Goal: Transaction & Acquisition: Purchase product/service

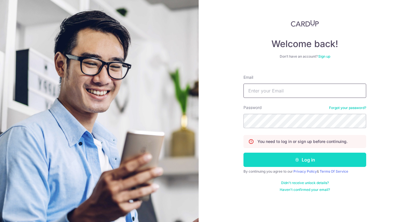
type input "[EMAIL_ADDRESS][DOMAIN_NAME]"
click at [304, 157] on button "Log in" at bounding box center [304, 160] width 123 height 14
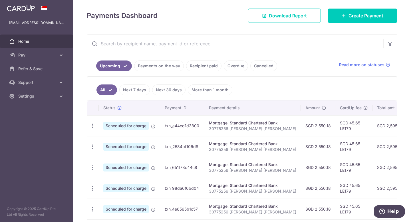
scroll to position [122, 0]
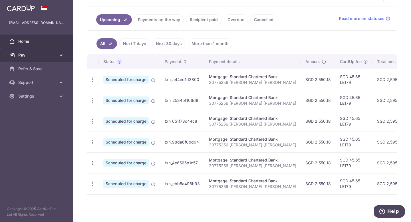
click at [50, 53] on span "Pay" at bounding box center [37, 55] width 38 height 6
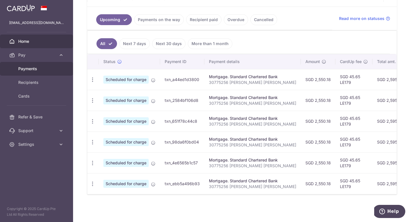
click at [33, 67] on span "Payments" at bounding box center [37, 69] width 38 height 6
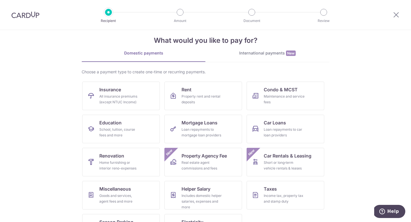
scroll to position [11, 0]
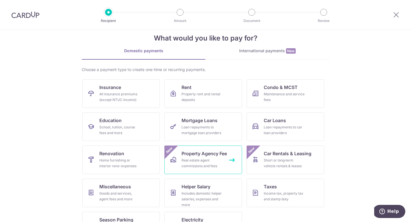
click at [207, 154] on span "Property Agency Fee" at bounding box center [204, 153] width 45 height 7
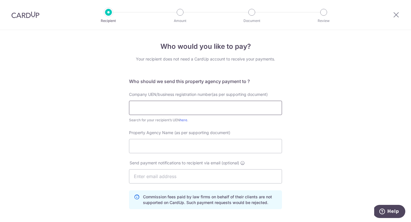
click at [208, 107] on input "text" at bounding box center [205, 108] width 153 height 14
click at [148, 107] on input "text" at bounding box center [205, 108] width 153 height 14
type input "201921437C"
click at [143, 148] on input "Property Agency Name (as per supporting document)" at bounding box center [205, 146] width 153 height 14
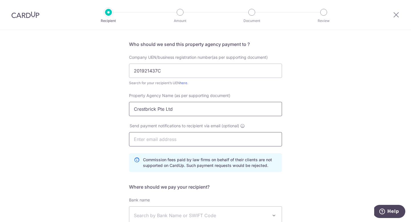
scroll to position [38, 0]
type input "Crestbrick Pte Ltd"
click at [169, 139] on input "text" at bounding box center [205, 139] width 153 height 14
click at [329, 165] on div "Who would you like to pay? Your recipient does not need a CardUp account to rec…" at bounding box center [205, 150] width 411 height 316
click at [183, 138] on input "text" at bounding box center [205, 139] width 153 height 14
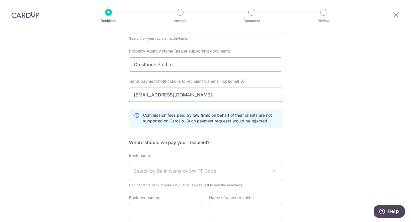
scroll to position [118, 0]
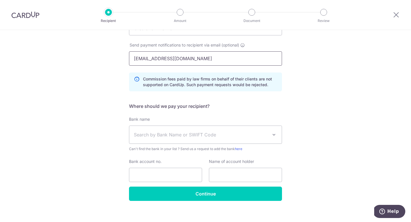
type input "[EMAIL_ADDRESS][DOMAIN_NAME]"
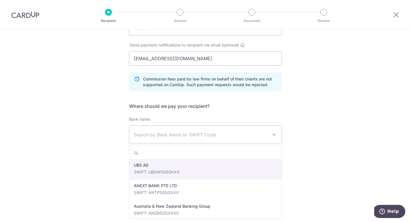
click at [194, 142] on span "Search by Bank Name or SWIFT Code" at bounding box center [205, 135] width 152 height 18
type input "db"
select select "6"
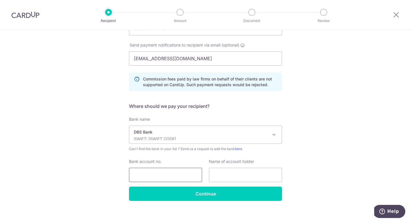
click at [179, 175] on input "Bank account no." at bounding box center [165, 175] width 73 height 14
type input "2889048014"
click at [228, 177] on input "text" at bounding box center [245, 175] width 73 height 14
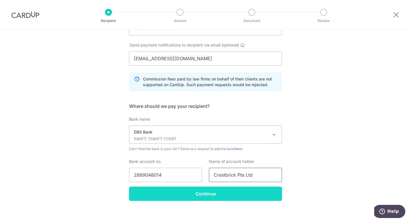
type input "Crestbrick Pte Ltd"
click at [211, 196] on input "Continue" at bounding box center [205, 194] width 153 height 14
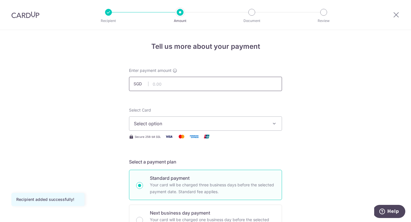
click at [174, 86] on input "text" at bounding box center [205, 84] width 153 height 14
type input "17,331.00"
click at [161, 124] on span "Select option" at bounding box center [200, 123] width 133 height 7
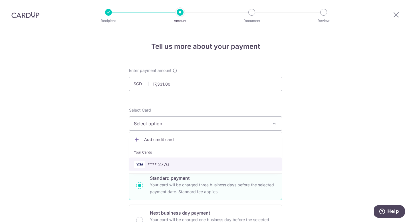
click at [168, 165] on span "**** 2776" at bounding box center [158, 164] width 21 height 7
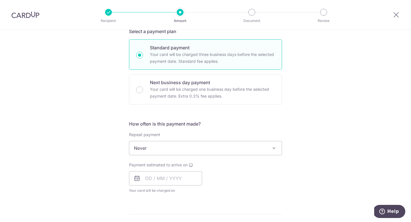
scroll to position [130, 0]
click at [161, 148] on span "Never" at bounding box center [205, 149] width 152 height 14
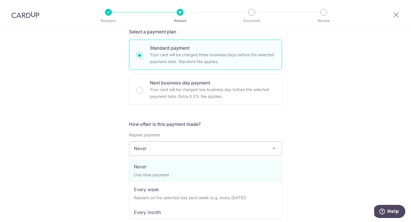
click at [325, 142] on div "Tell us more about your payment Enter payment amount SGD 17,331.00 17331.00 Rec…" at bounding box center [205, 158] width 411 height 516
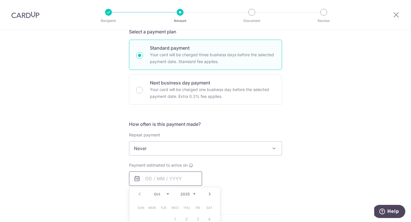
click at [149, 176] on input "text" at bounding box center [165, 179] width 73 height 14
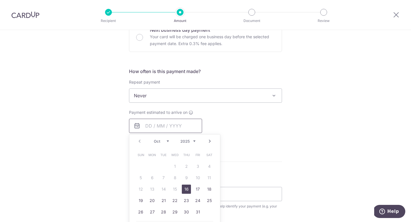
scroll to position [183, 0]
click at [295, 179] on div "Tell us more about your payment Enter payment amount SGD 17,331.00 17331.00 Rec…" at bounding box center [205, 105] width 411 height 516
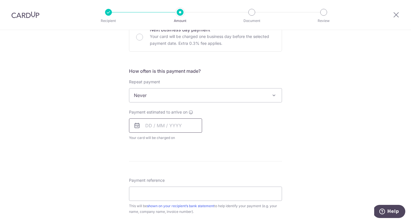
click at [164, 128] on input "text" at bounding box center [165, 125] width 73 height 14
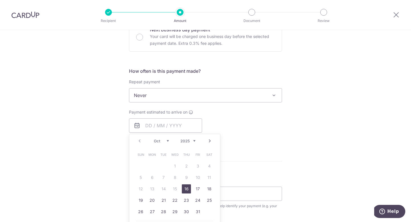
click at [186, 187] on link "16" at bounding box center [186, 188] width 9 height 9
type input "[DATE]"
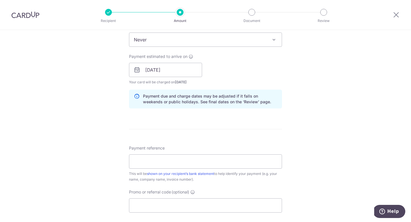
scroll to position [239, 0]
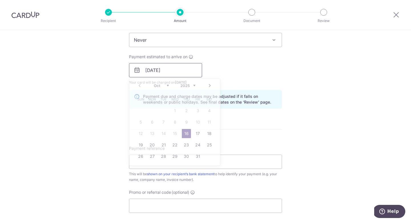
click at [168, 68] on input "16/10/2025" at bounding box center [165, 70] width 73 height 14
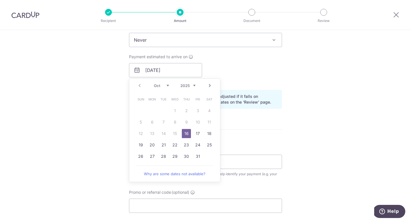
click at [329, 82] on div "Tell us more about your payment Enter payment amount SGD 17,331.00 17331.00 Rec…" at bounding box center [205, 61] width 411 height 540
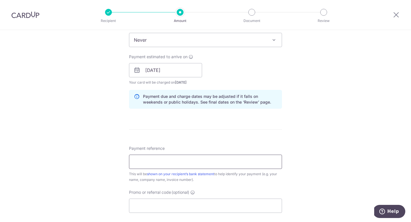
click at [197, 163] on input "Payment reference" at bounding box center [205, 162] width 153 height 14
click at [328, 151] on div "Tell us more about your payment Enter payment amount SGD 17,331.00 17331.00 Rec…" at bounding box center [205, 61] width 411 height 540
click at [139, 161] on input "Payment reference" at bounding box center [205, 162] width 153 height 14
type input "INV-3260"
click at [173, 205] on input "Promo or referral code (optional)" at bounding box center [205, 206] width 153 height 14
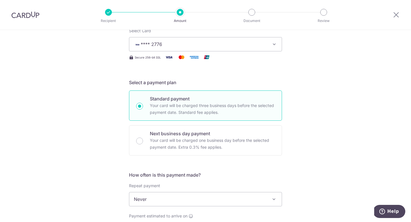
scroll to position [0, 0]
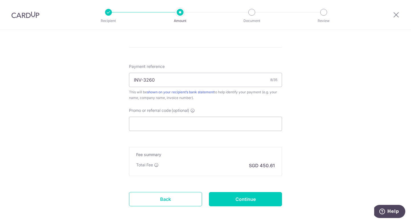
scroll to position [337, 0]
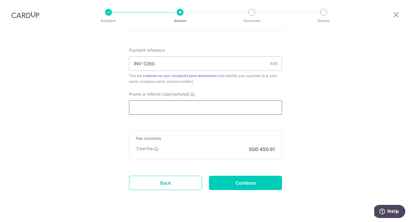
click at [157, 110] on input "Promo or referral code (optional)" at bounding box center [205, 107] width 153 height 14
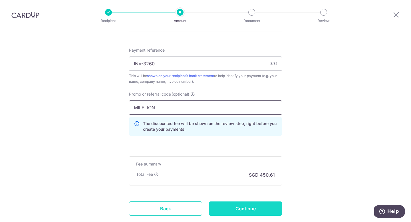
type input "MILELION"
click at [243, 204] on input "Continue" at bounding box center [245, 209] width 73 height 14
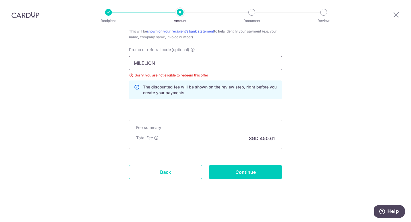
drag, startPoint x: 162, startPoint y: 67, endPoint x: 88, endPoint y: 61, distance: 73.9
type input ")"
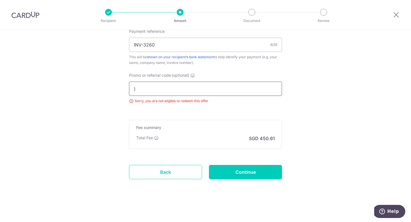
scroll to position [381, 0]
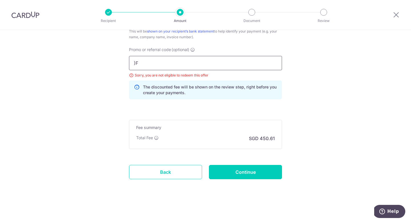
type input ")"
type input "OFF225"
click at [227, 169] on input "Continue" at bounding box center [245, 172] width 73 height 14
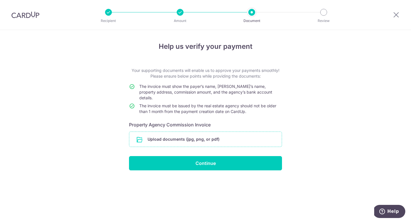
click at [194, 134] on input "file" at bounding box center [205, 139] width 152 height 15
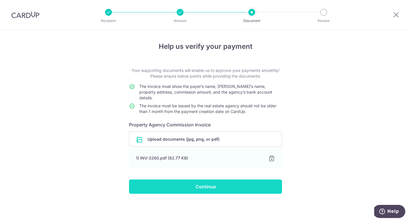
click at [215, 183] on input "Continue" at bounding box center [205, 187] width 153 height 14
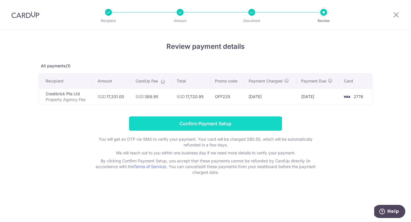
click at [233, 122] on input "Confirm Payment Setup" at bounding box center [205, 123] width 153 height 14
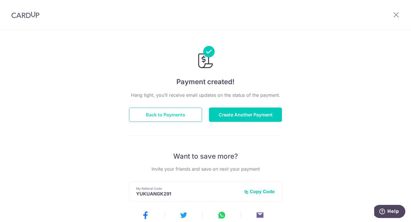
click at [167, 113] on button "Back to Payments" at bounding box center [165, 115] width 73 height 14
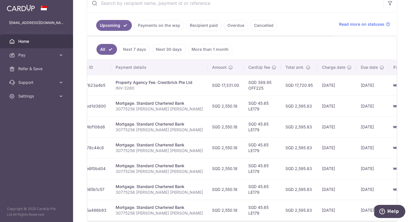
scroll to position [0, 115]
